Goal: Communication & Community: Ask a question

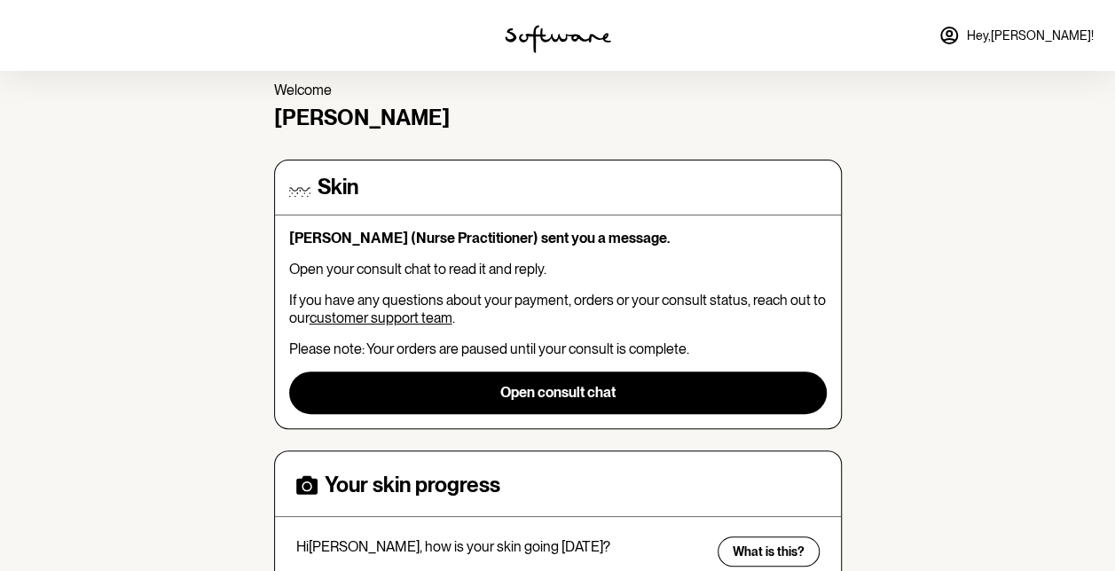
scroll to position [89, 0]
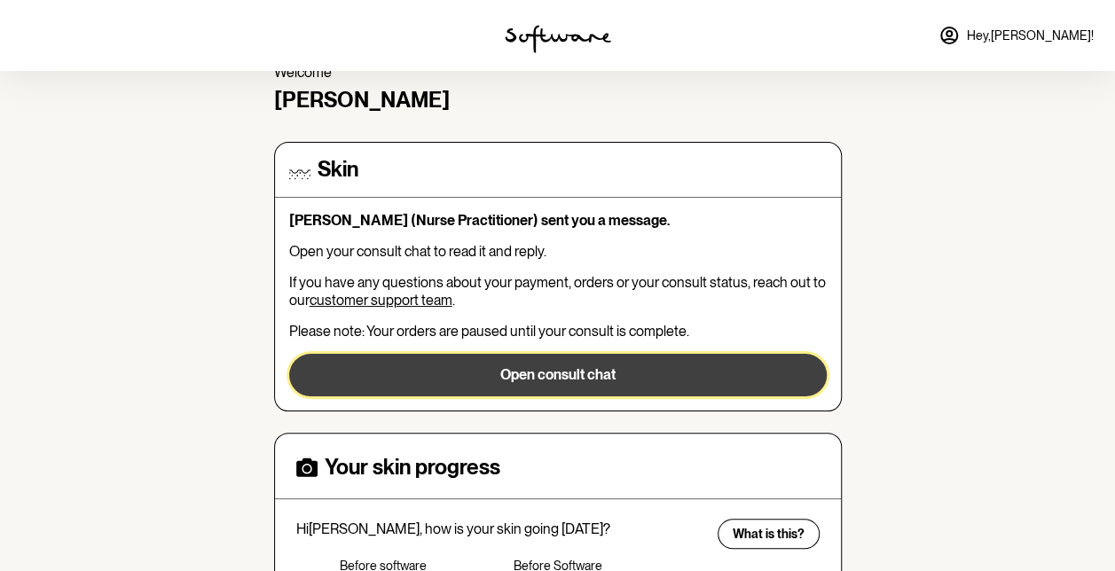
click at [541, 371] on button "Open consult chat" at bounding box center [558, 375] width 538 height 43
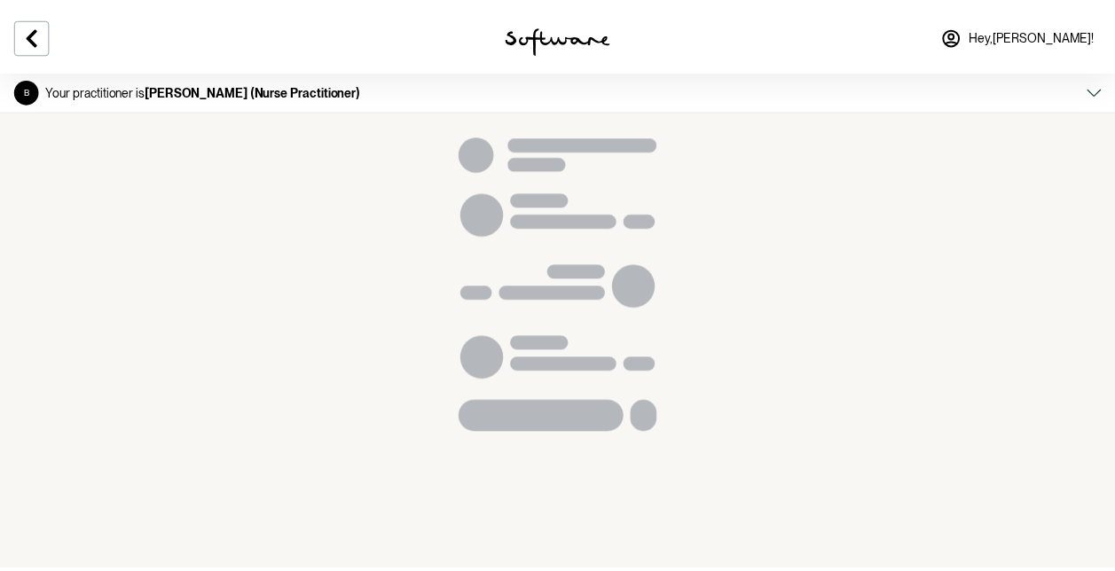
scroll to position [1373, 0]
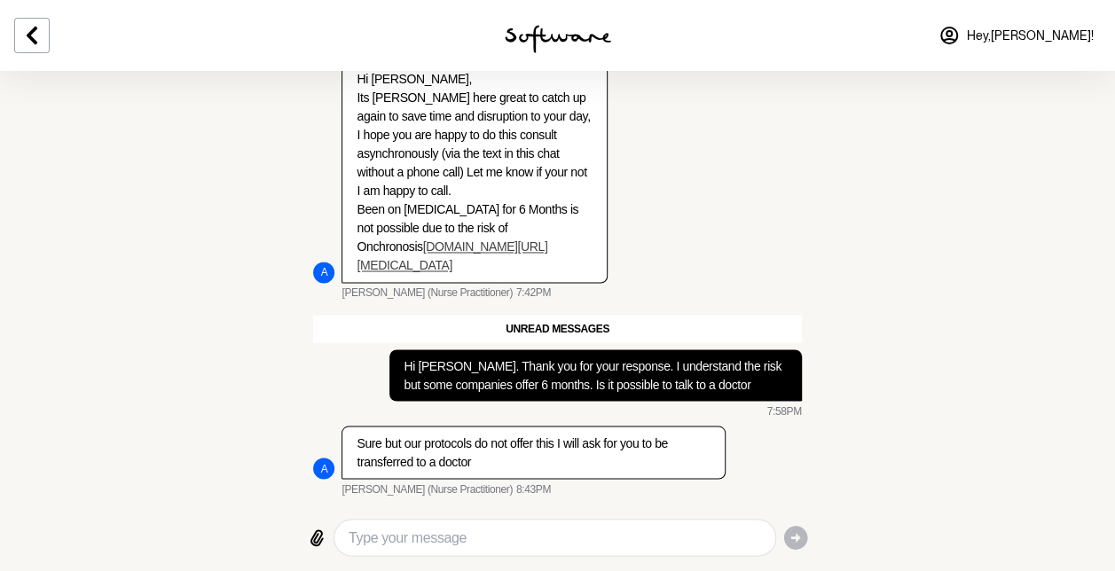
click at [460, 540] on textarea "Type your message" at bounding box center [555, 537] width 412 height 21
type textarea "thank you"
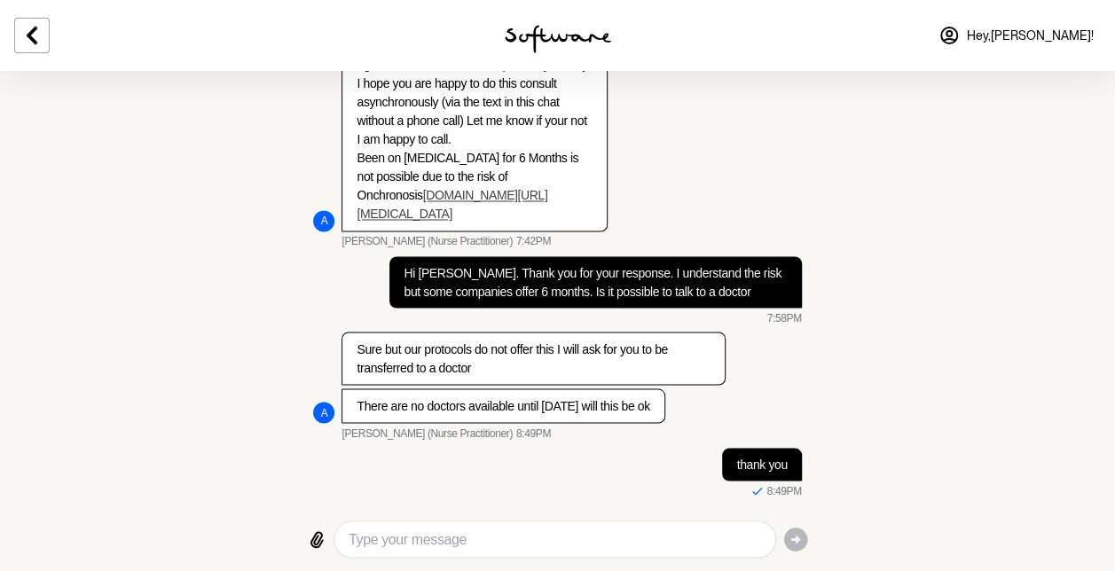
scroll to position [1426, 0]
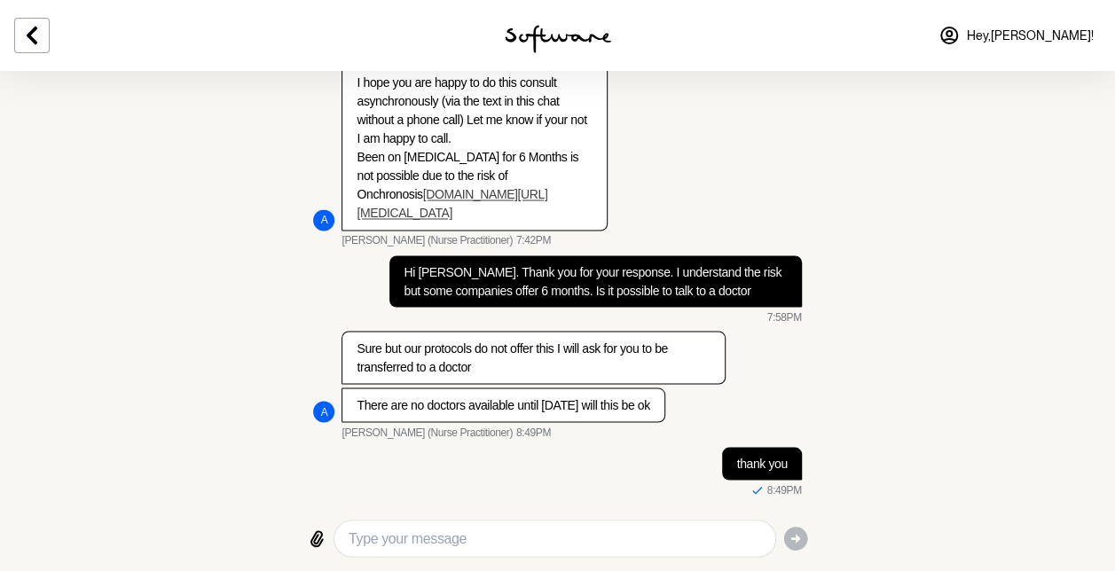
click at [522, 528] on textarea "Type your message" at bounding box center [555, 538] width 412 height 21
type textarea "That's ok no rush, I will wait"
